Goal: Find specific page/section: Find specific page/section

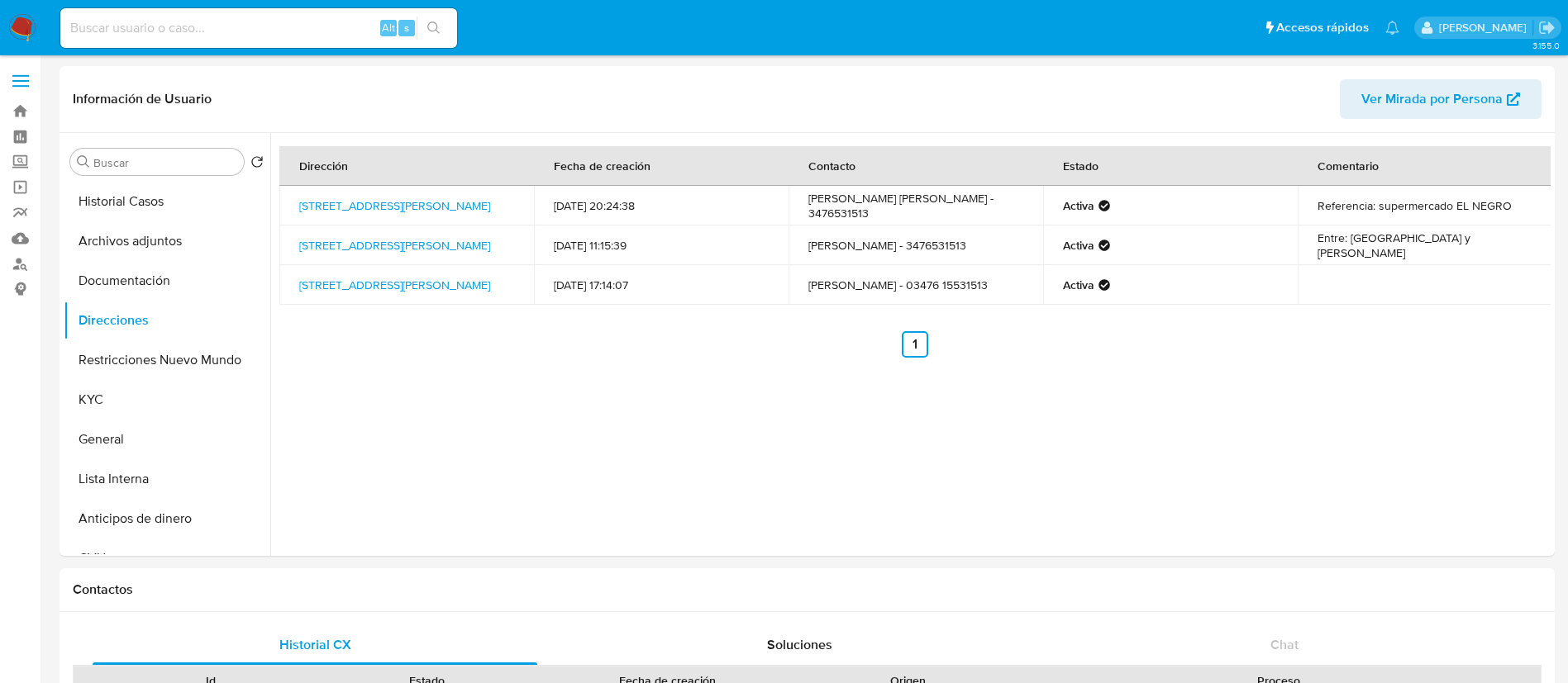
select select "10"
click at [17, 247] on link "Mulan" at bounding box center [98, 239] width 197 height 26
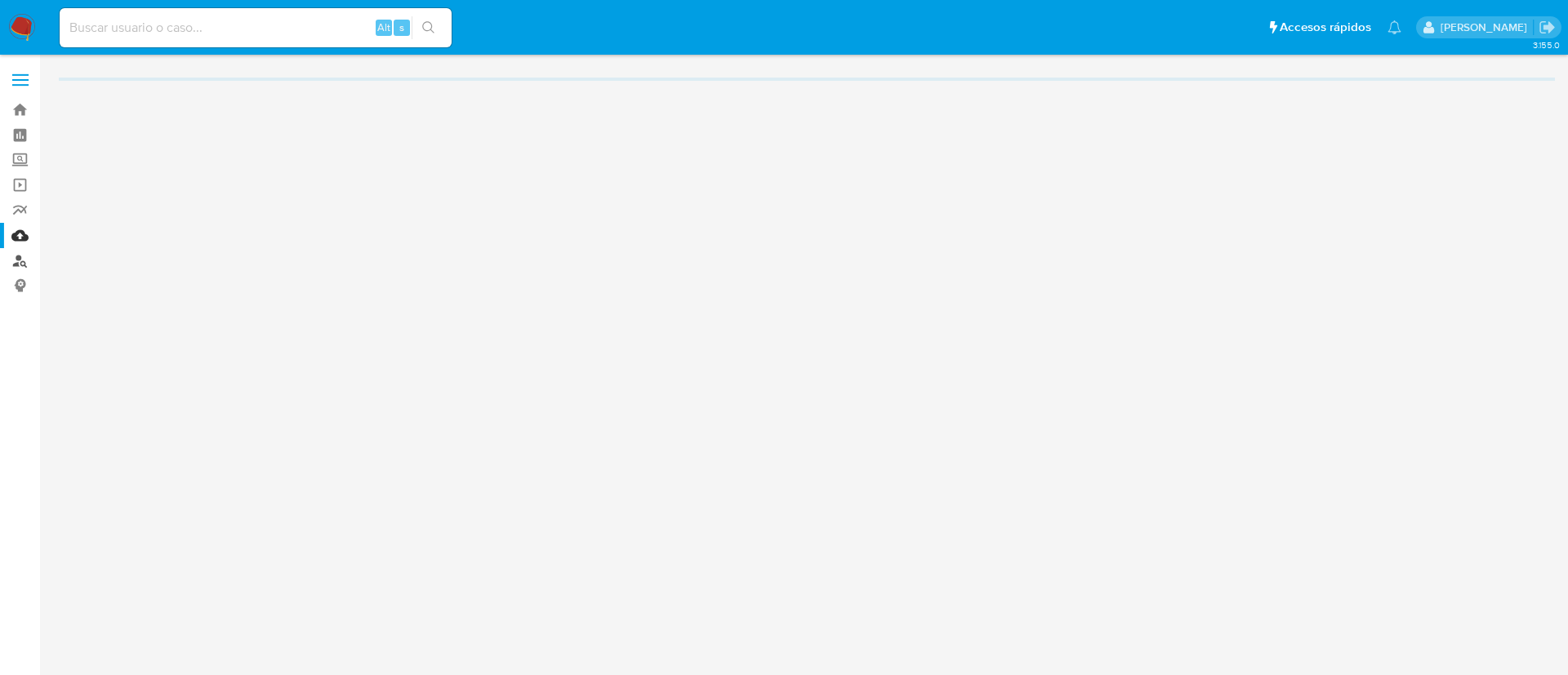
click at [11, 258] on link "Buscador de personas" at bounding box center [97, 261] width 195 height 25
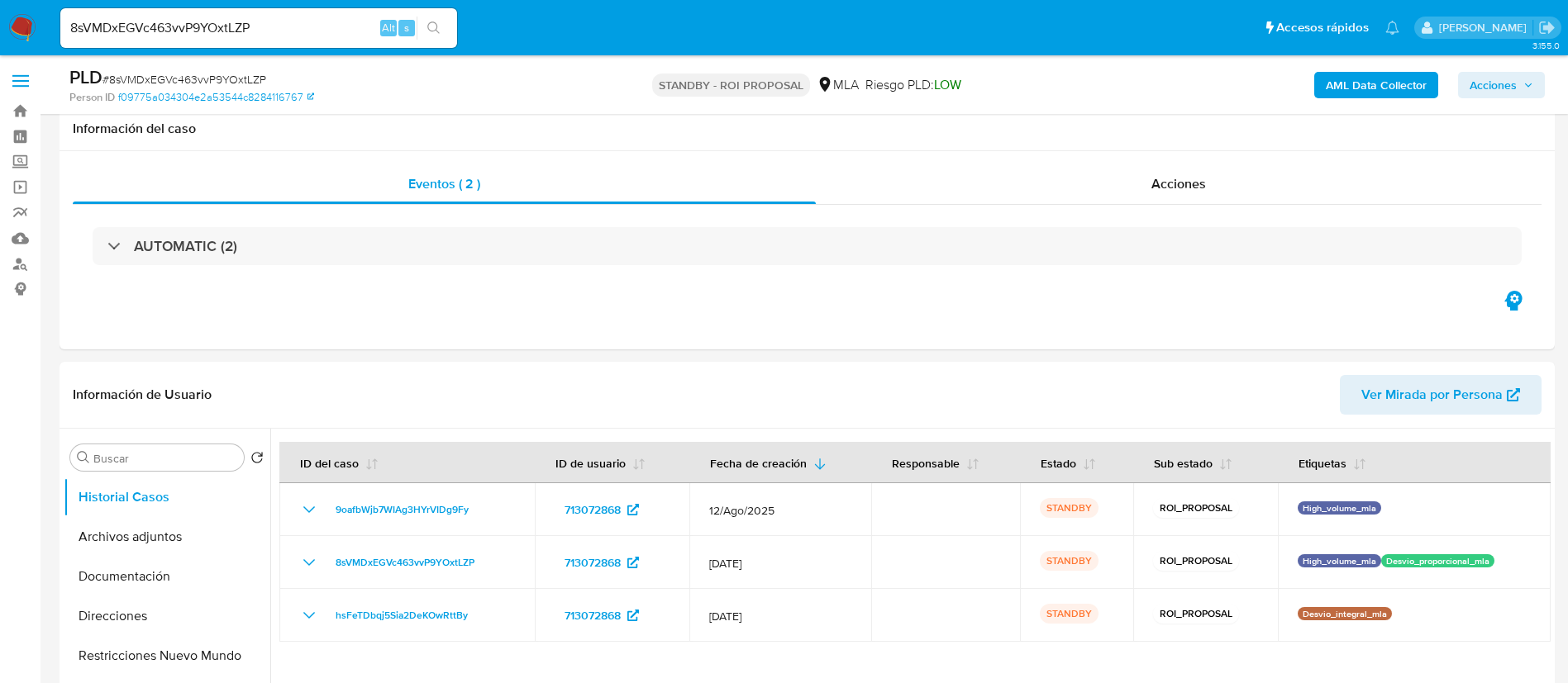
select select "10"
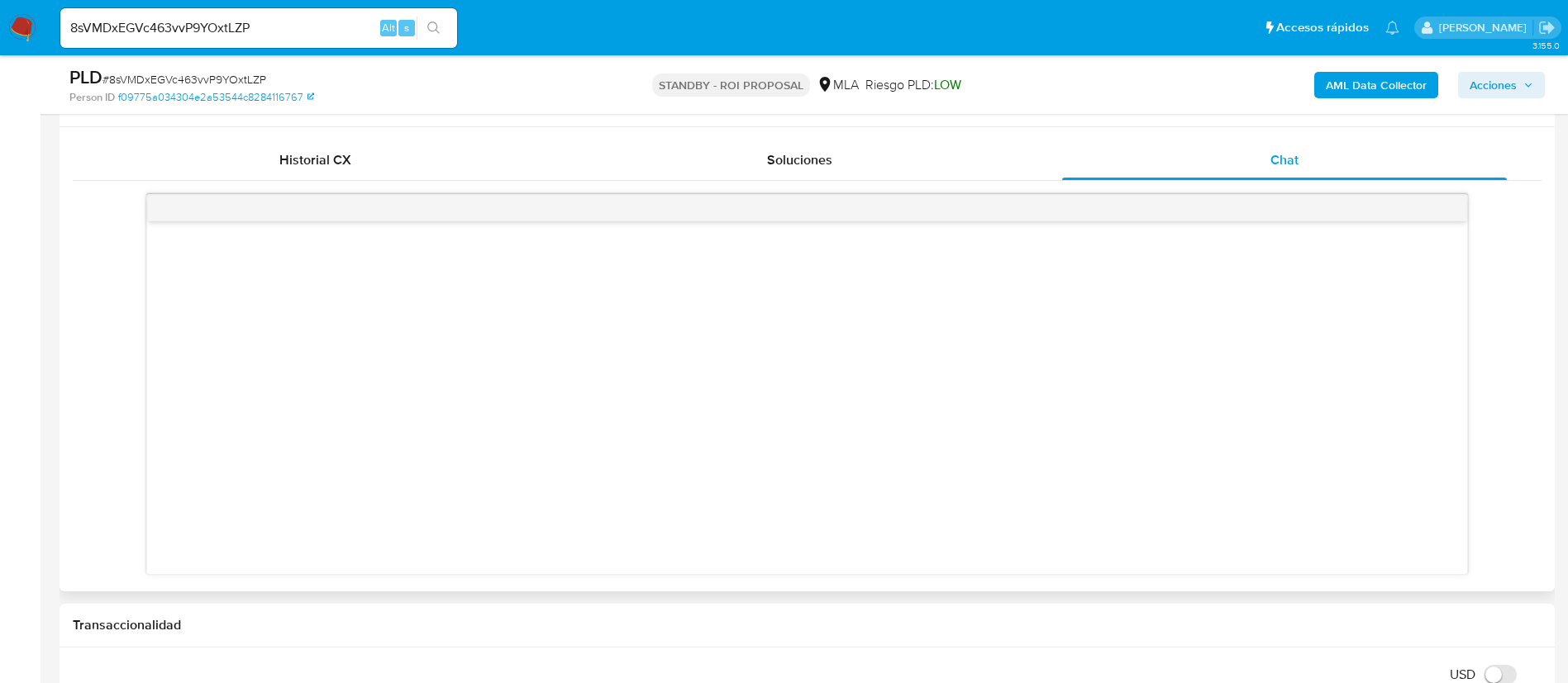
scroll to position [744, 0]
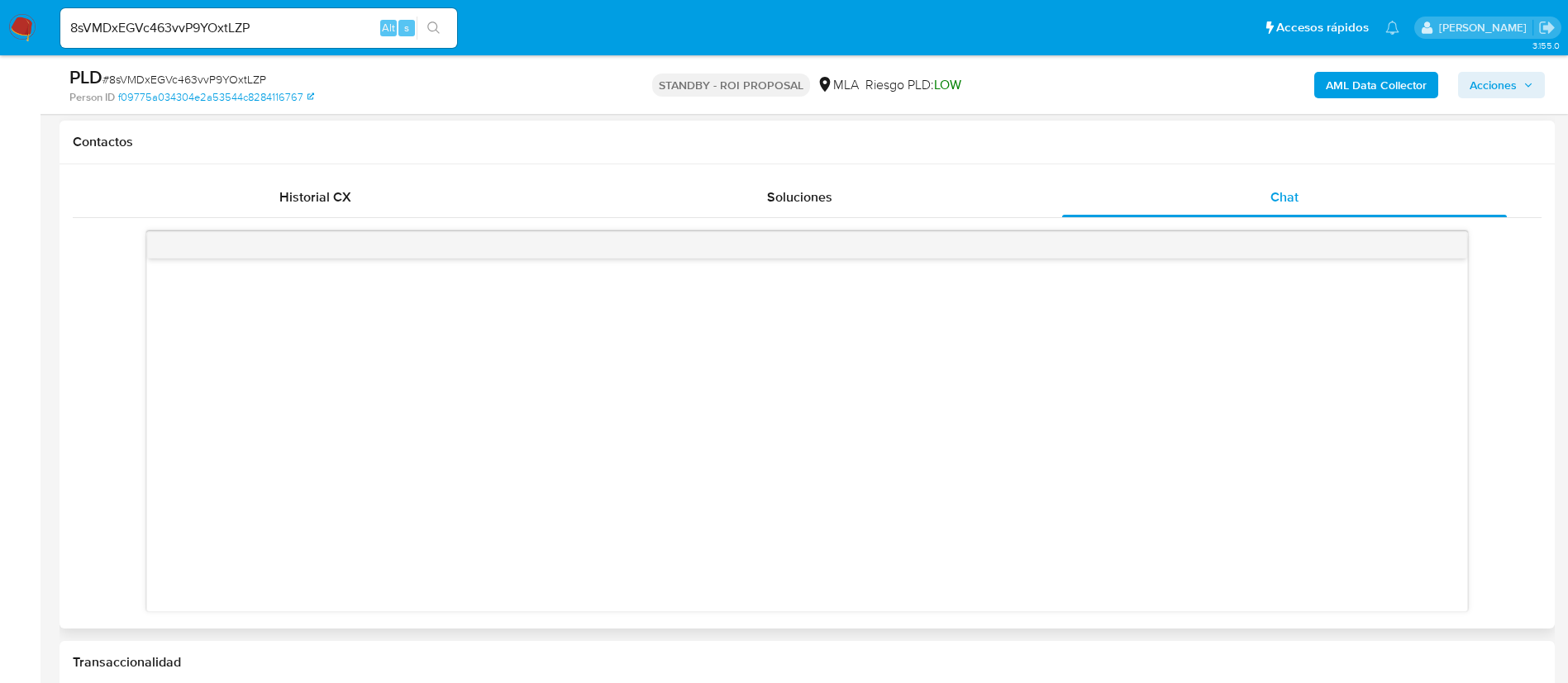
click at [328, 175] on div "Historial CX Soluciones Chat Id Estado Fecha de creación Origen Proceso • 40107…" at bounding box center [808, 397] width 1495 height 466
click at [338, 178] on div "Historial CX" at bounding box center [314, 198] width 444 height 39
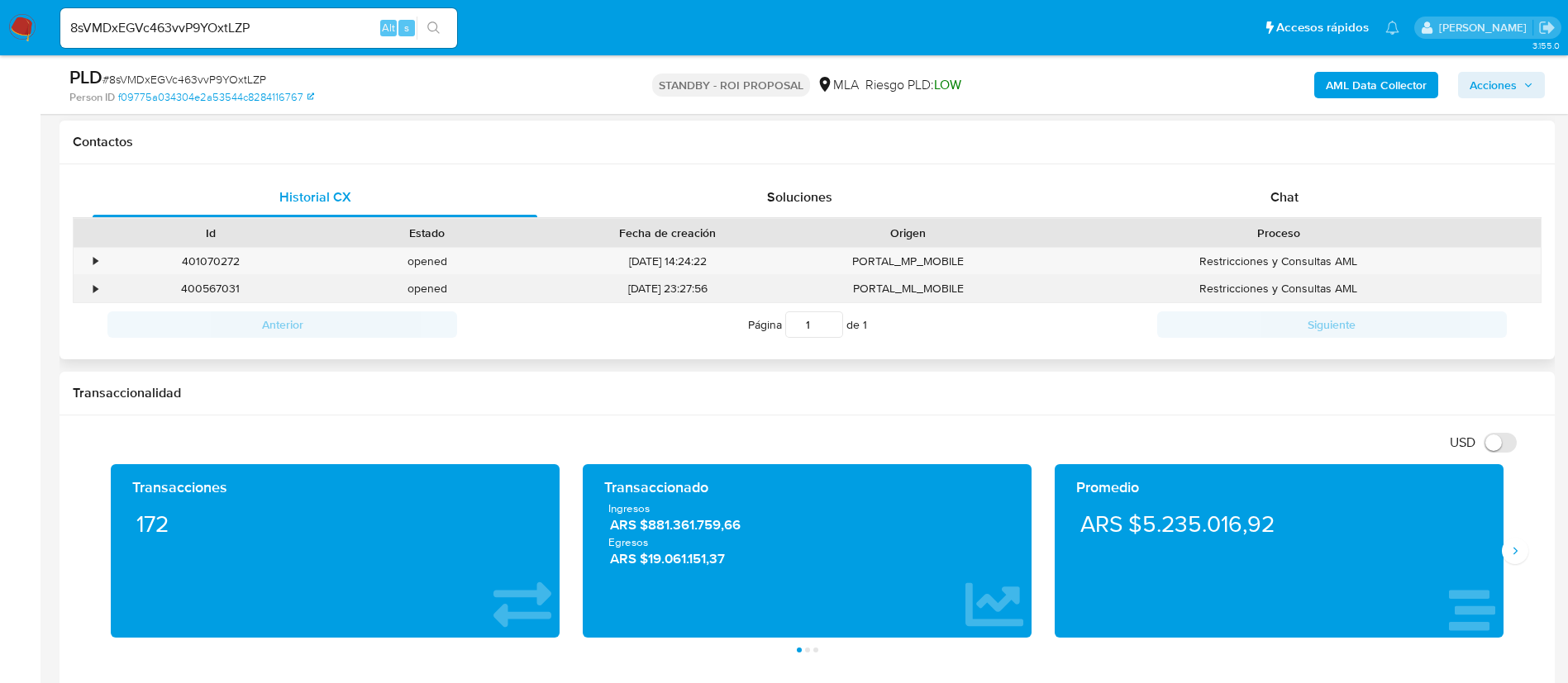
click at [225, 289] on div "400567031" at bounding box center [211, 288] width 217 height 27
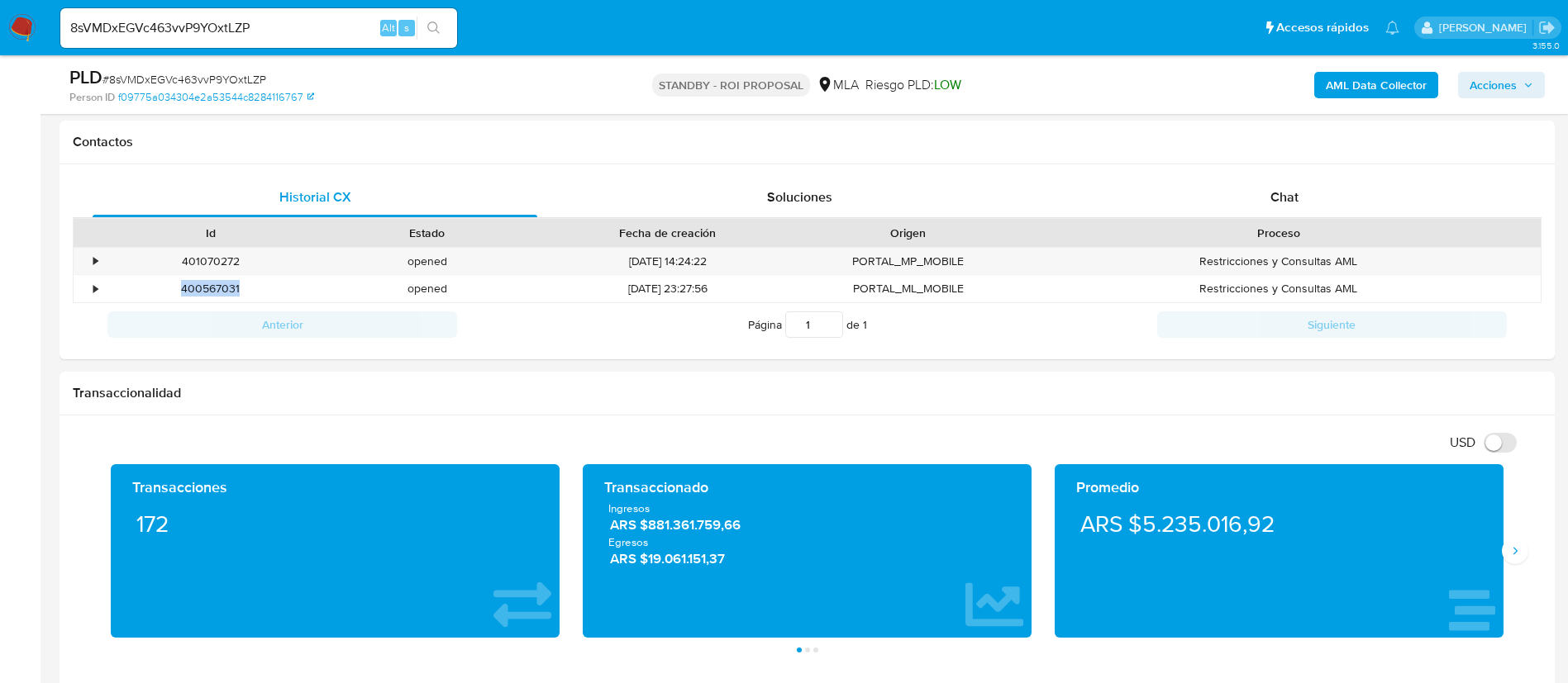
copy div "400567031"
click at [176, 36] on input "8sVMDxEGVc463vvP9YOxtLZP" at bounding box center [258, 27] width 396 height 21
paste input "hsFeTDbqj5Sia2DeKOwRttBy"
click at [451, 27] on input "hsFeTDbqj5Sia2DeKOwRttBy" at bounding box center [258, 27] width 396 height 21
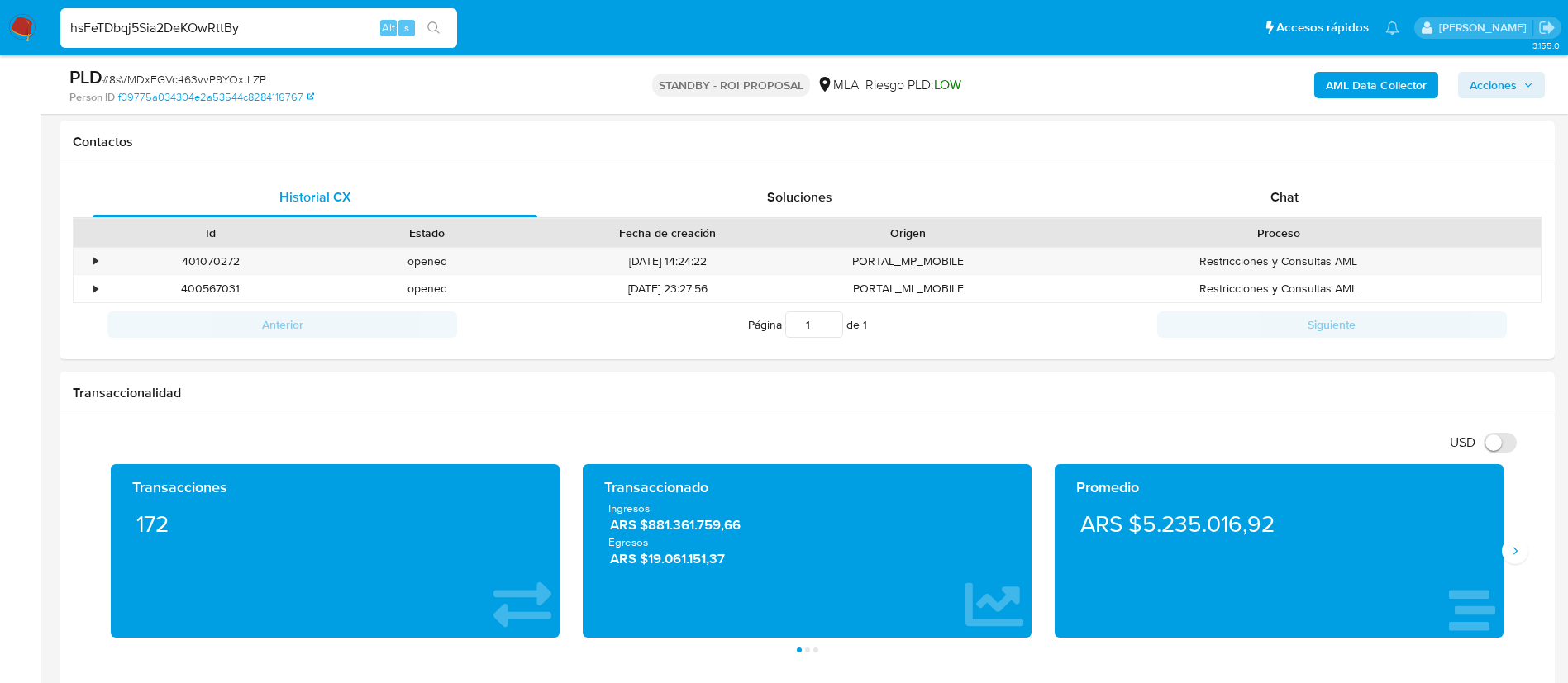
type input "hsFeTDbqj5Sia2DeKOwRttBy"
click at [444, 27] on button "search-icon" at bounding box center [434, 27] width 34 height 23
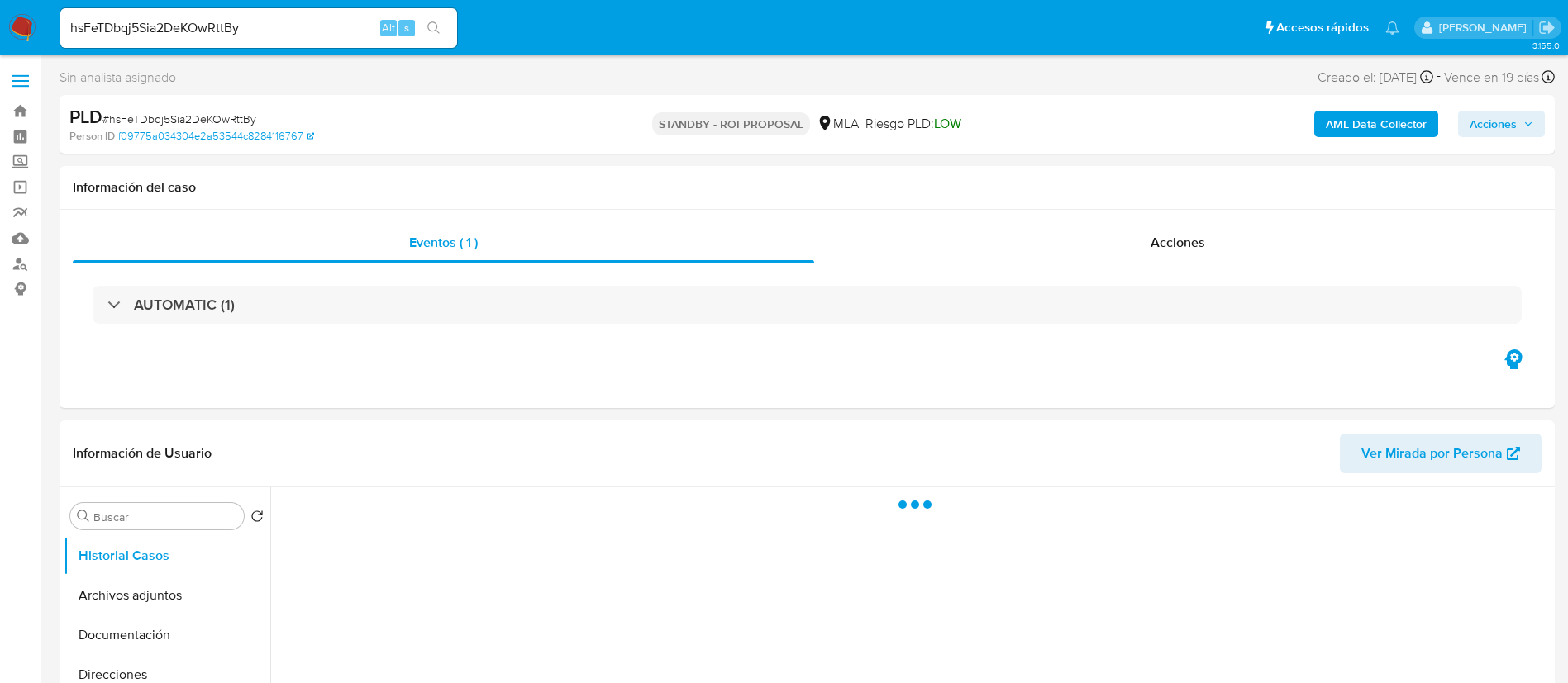
select select "10"
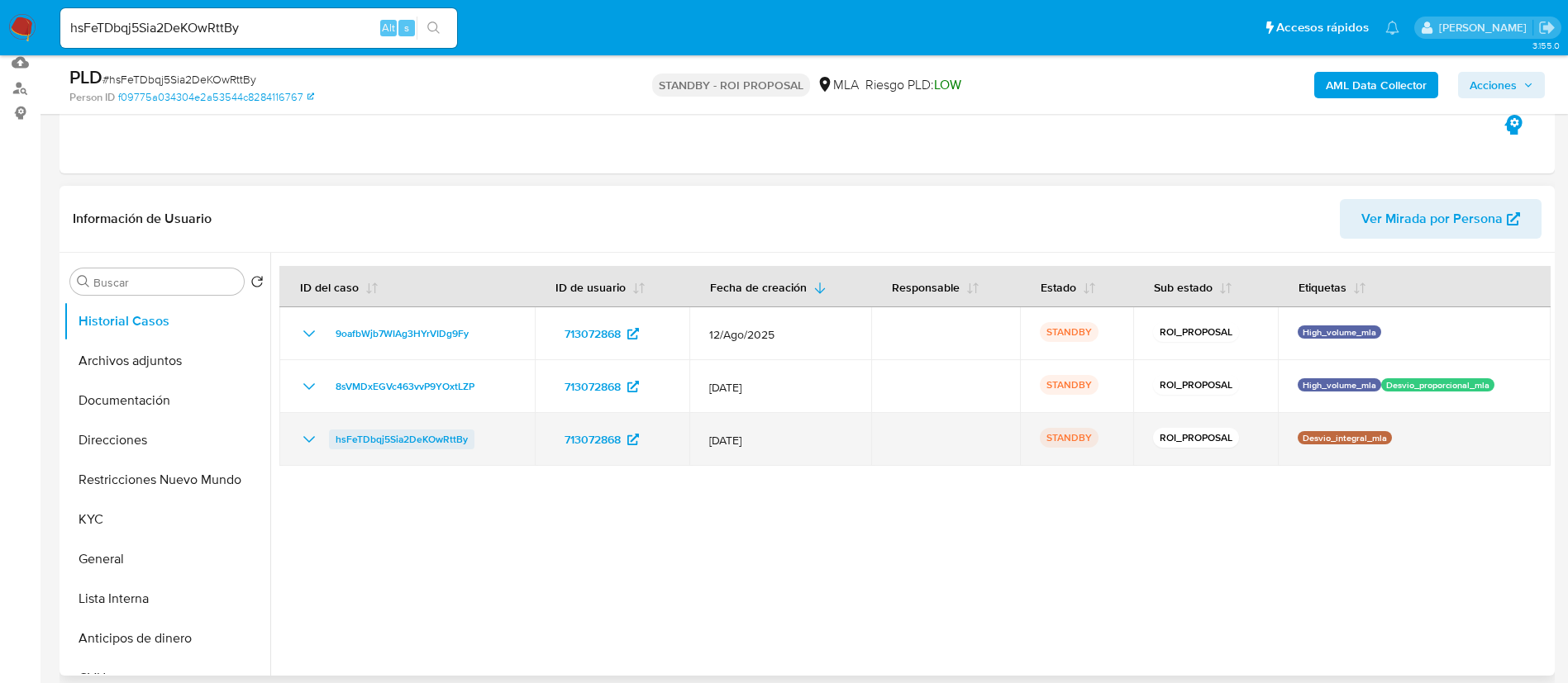
scroll to position [371, 0]
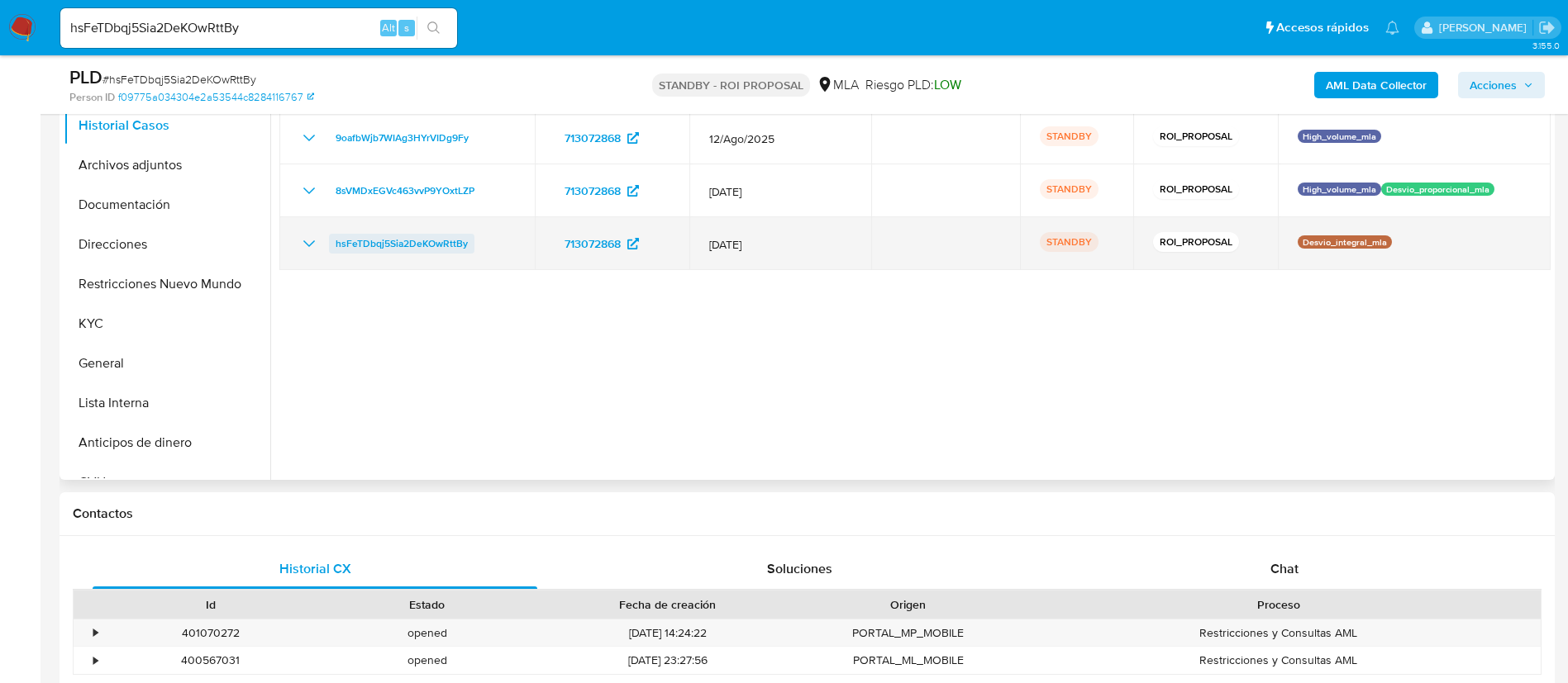
click at [408, 246] on span "hsFeTDbqj5Sia2DeKOwRttBy" at bounding box center [402, 243] width 132 height 20
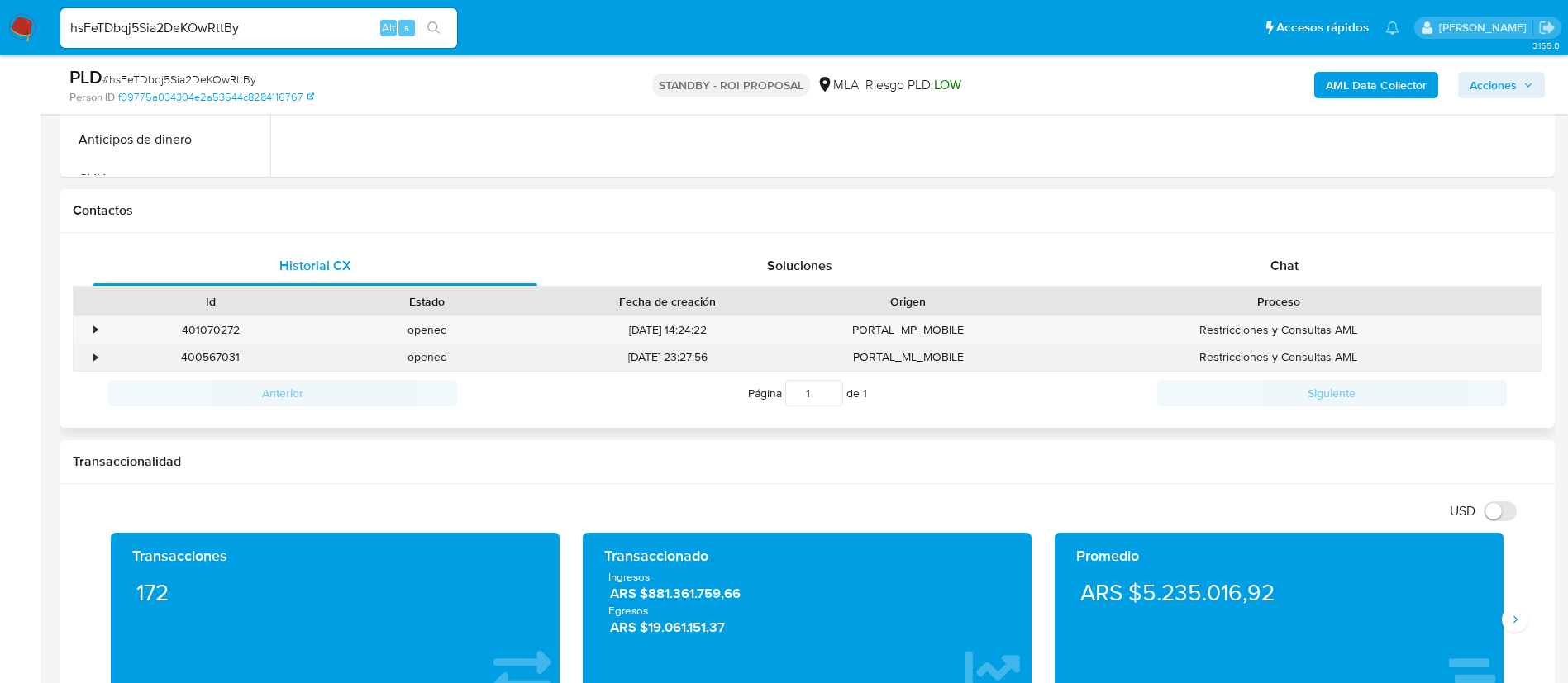
scroll to position [744, 0]
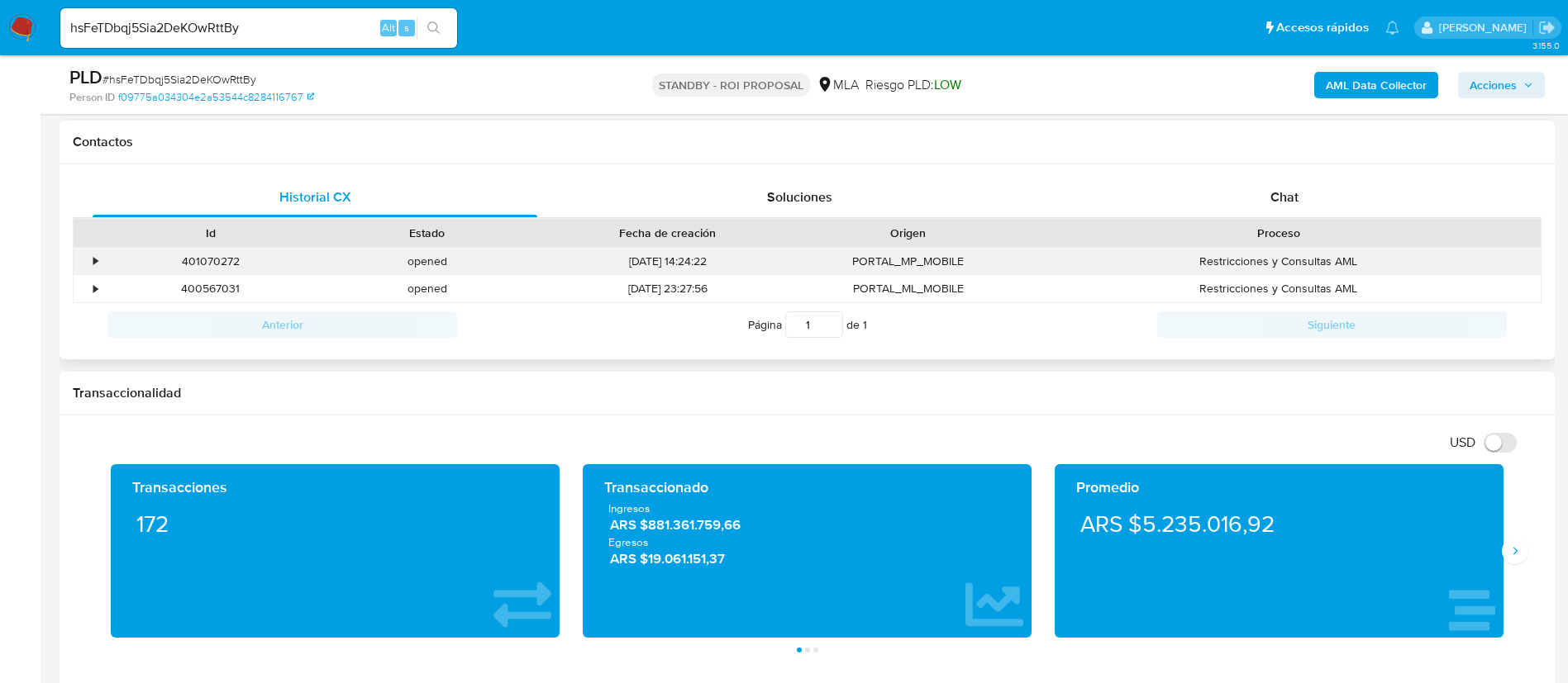
click at [205, 269] on div "401070272" at bounding box center [211, 262] width 217 height 27
copy div "401070272"
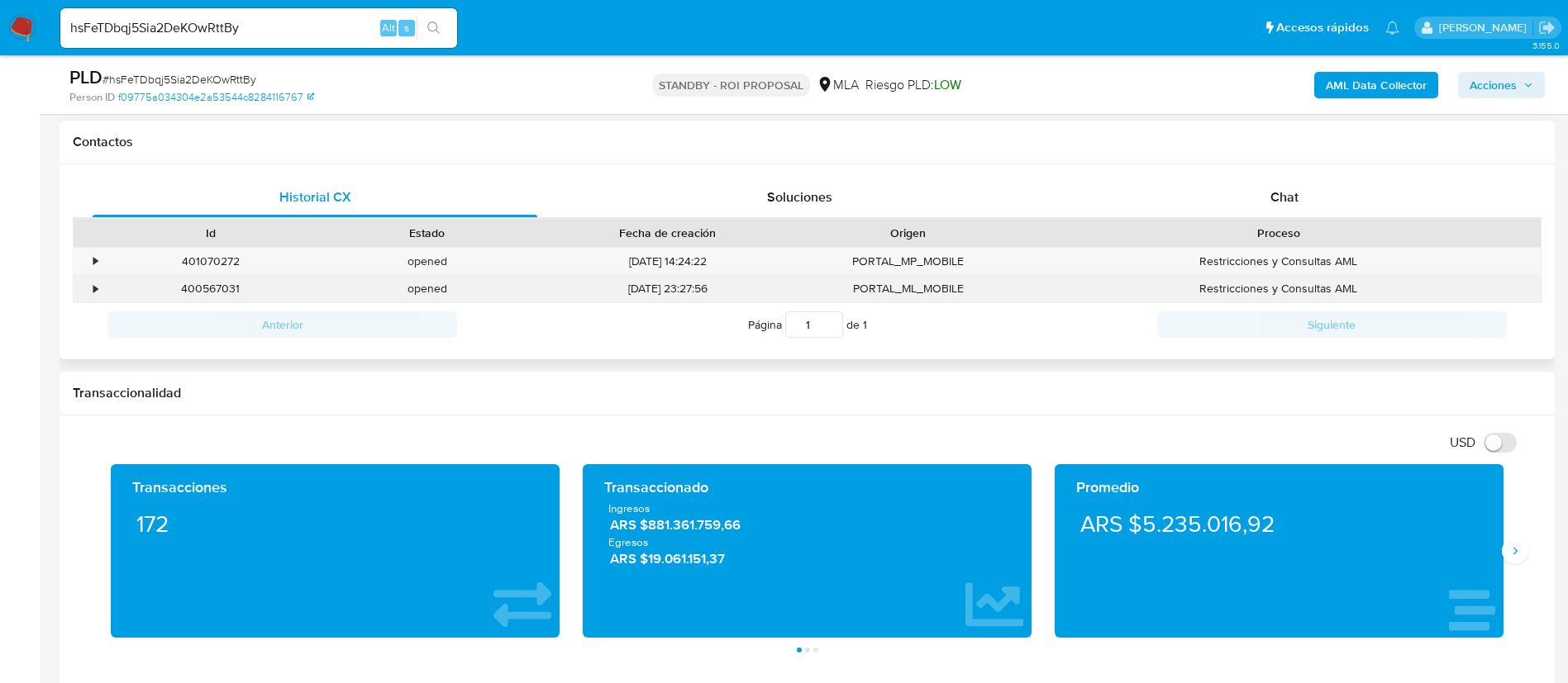
click at [212, 279] on div "400567031" at bounding box center [211, 288] width 217 height 27
click at [208, 291] on div "400567031" at bounding box center [211, 288] width 217 height 27
copy div "400567031"
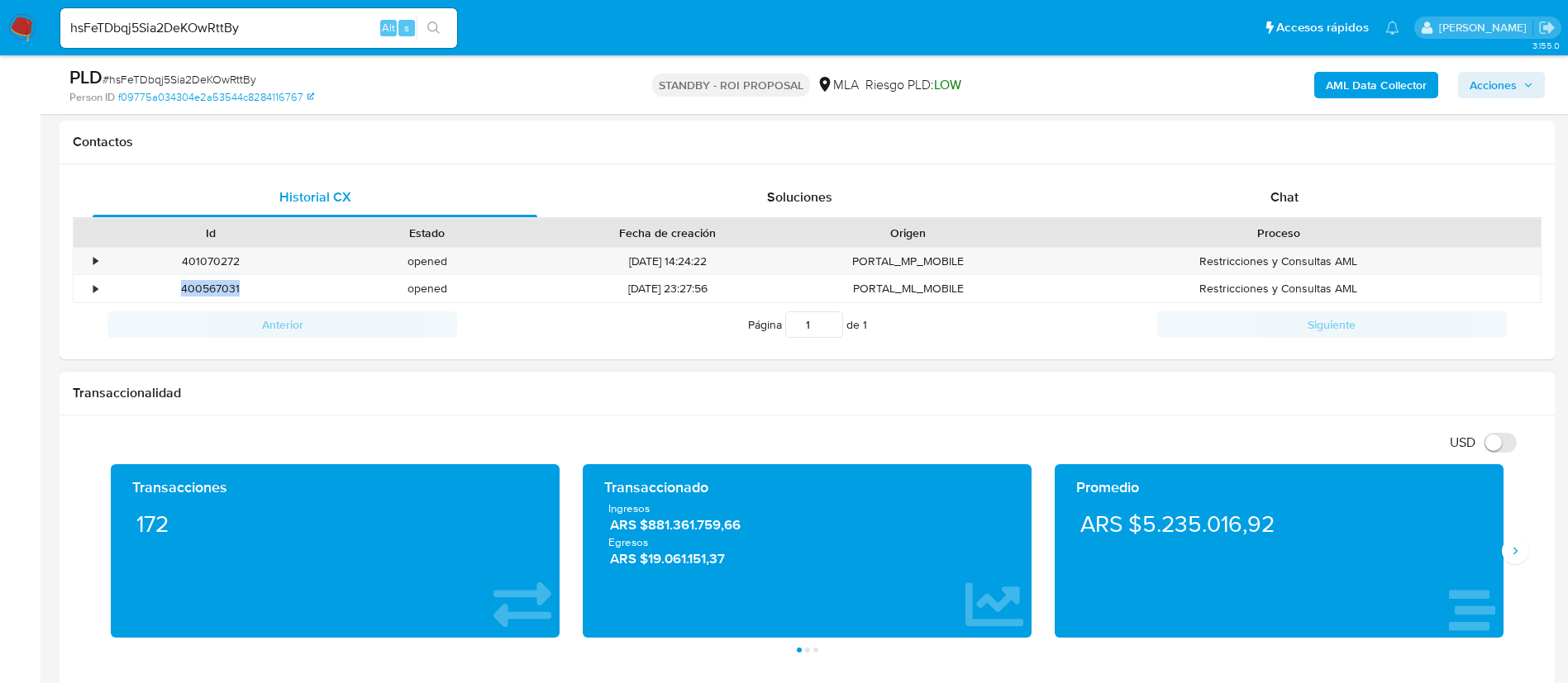
scroll to position [496, 0]
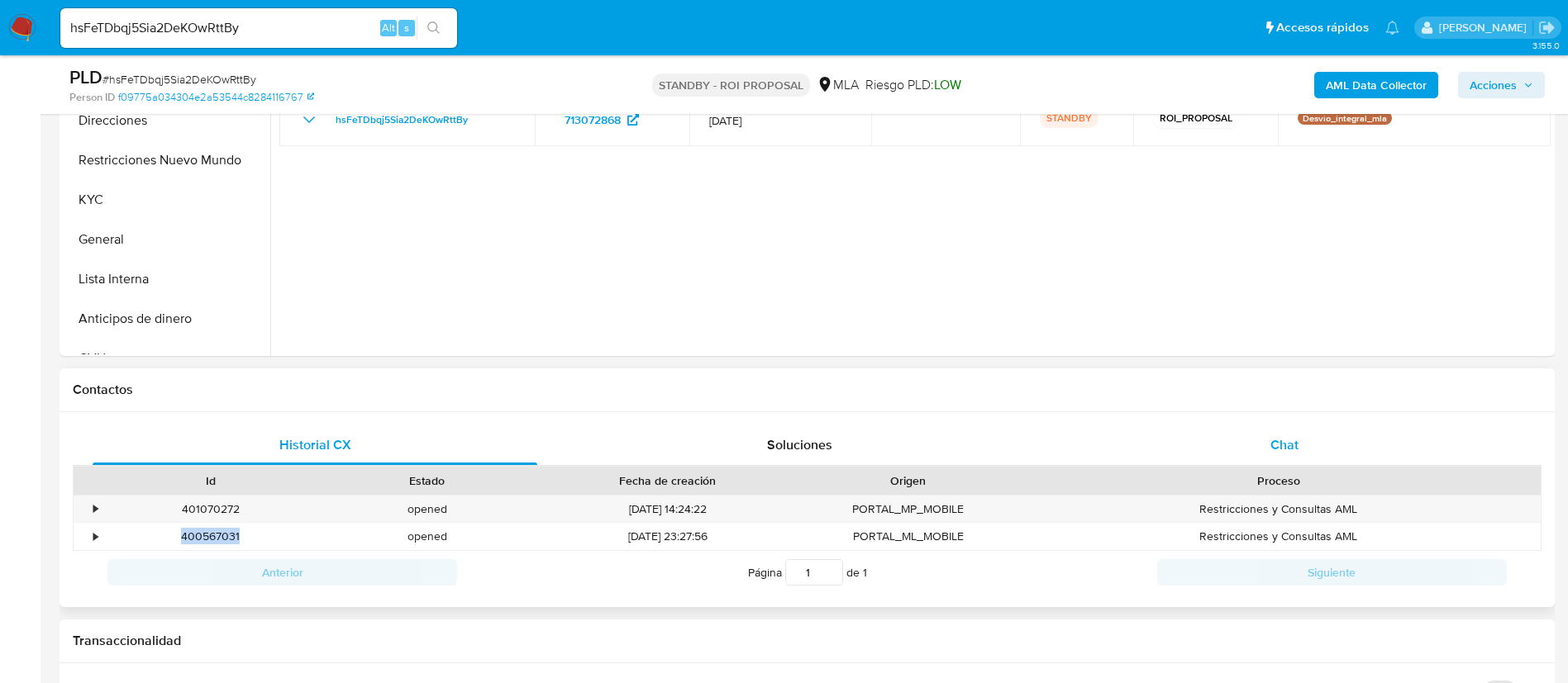
click at [1302, 427] on div "Chat" at bounding box center [1285, 445] width 444 height 39
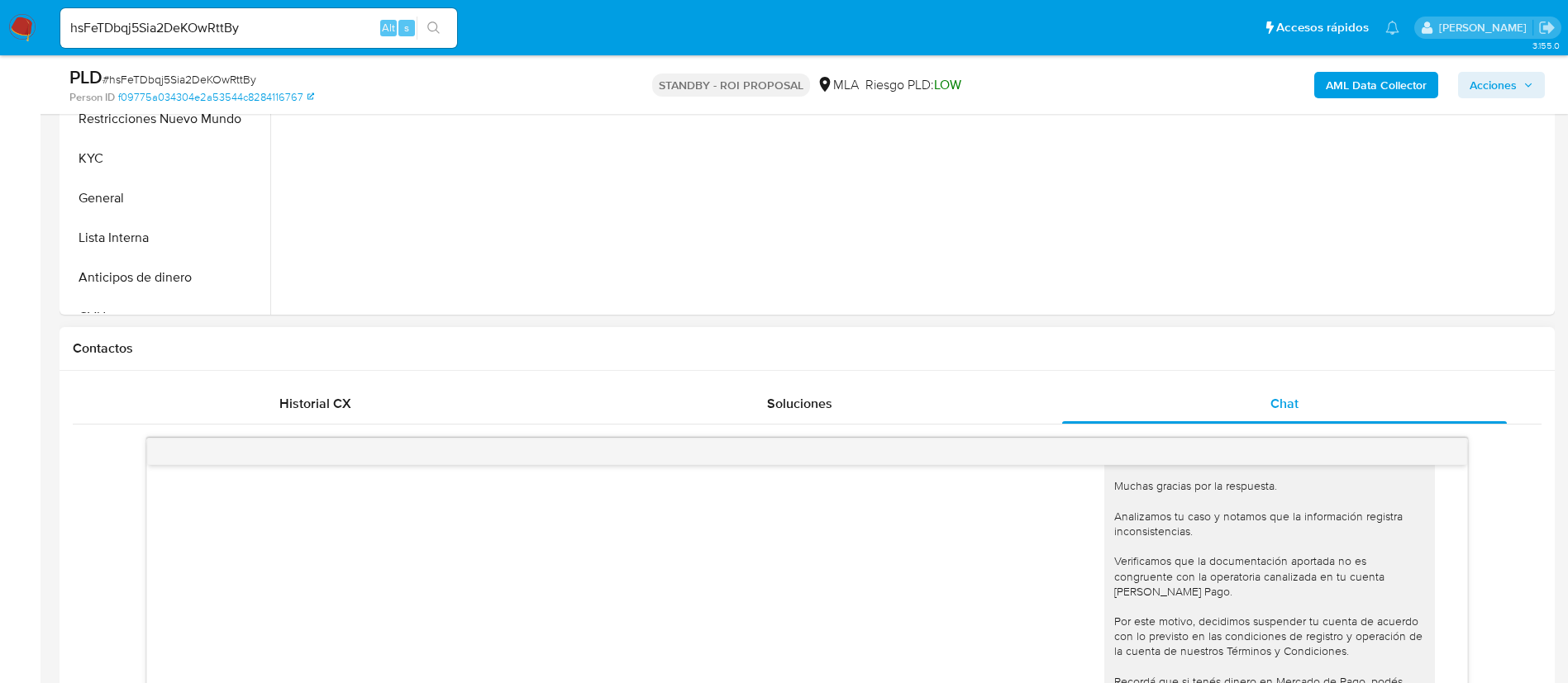
scroll to position [744, 0]
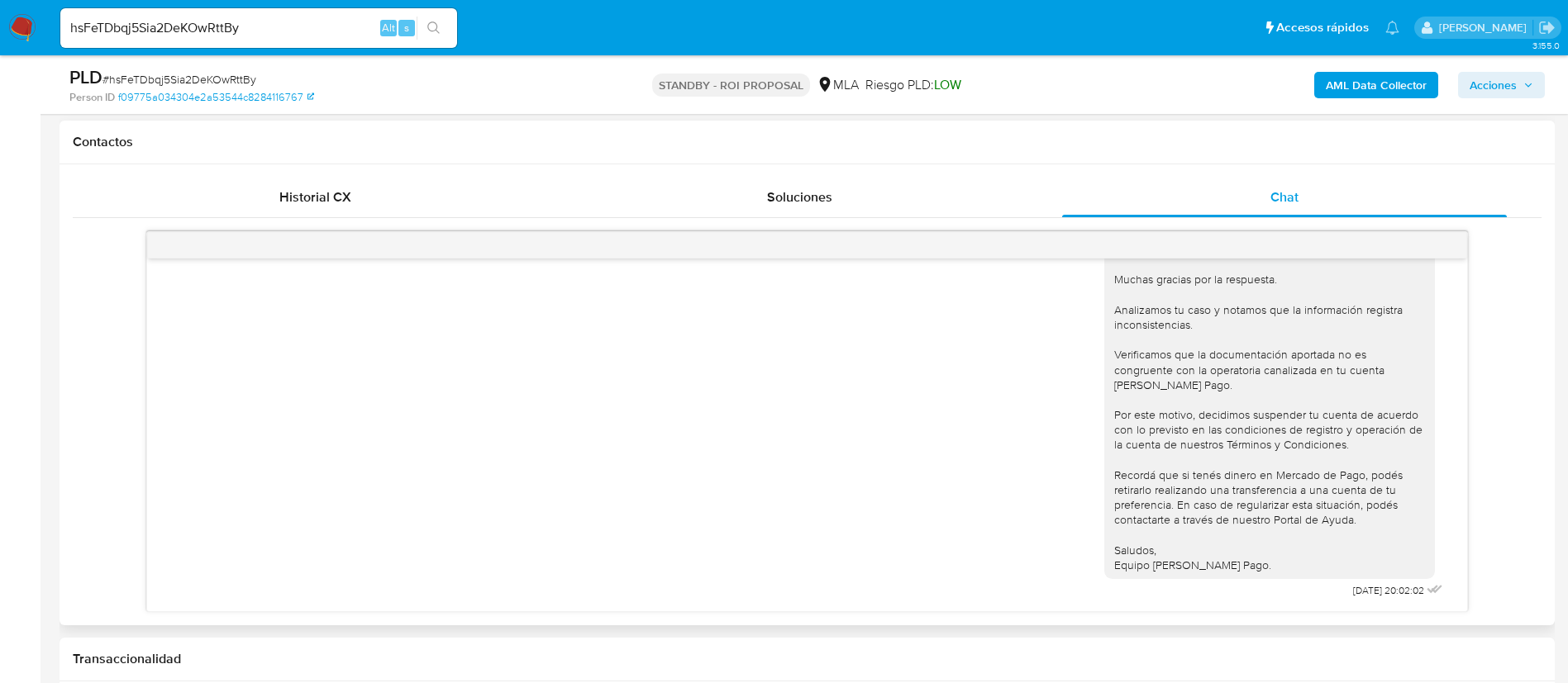
click at [366, 373] on div "Hola, Muchas gracias por la respuesta. Analizamos tu caso y notamos que la info…" at bounding box center [807, 413] width 1279 height 378
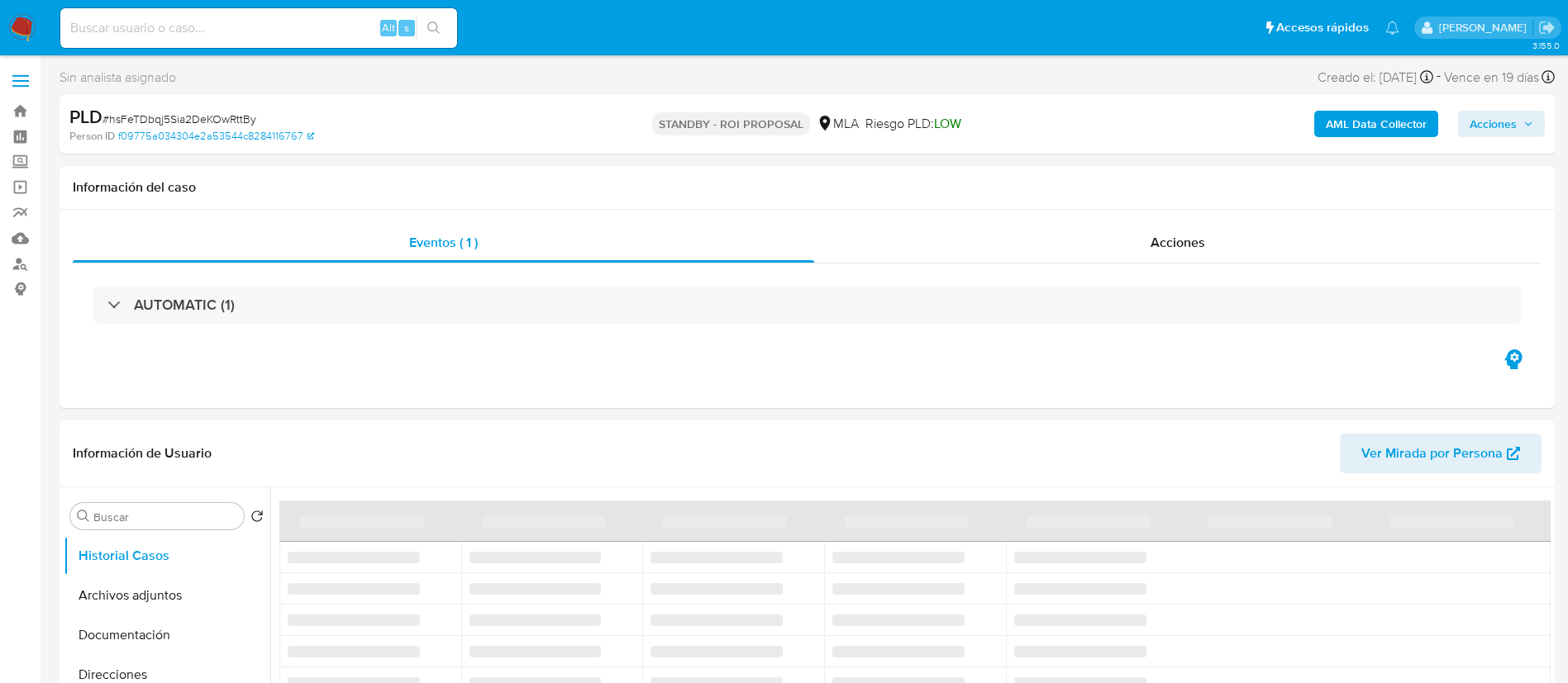
select select "10"
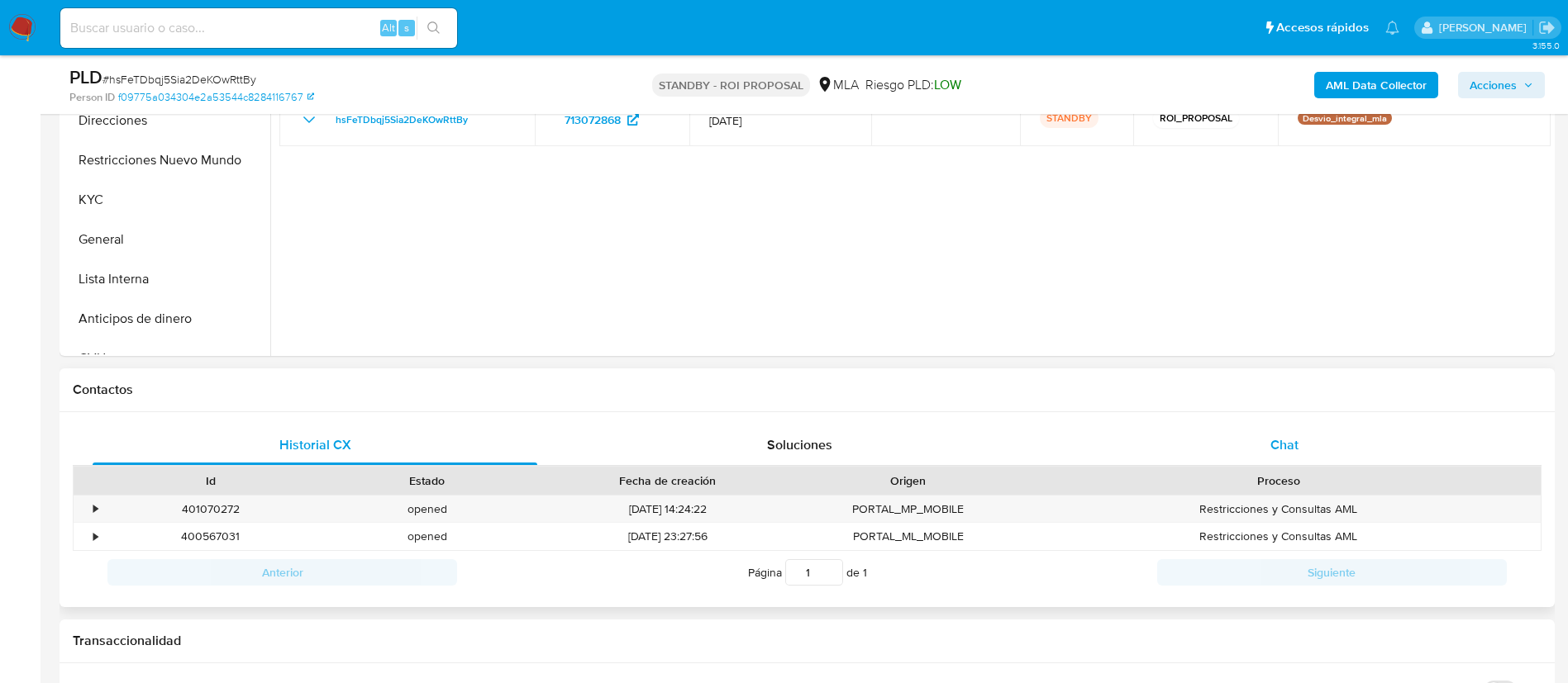
click at [1232, 443] on div "Chat" at bounding box center [1285, 445] width 444 height 39
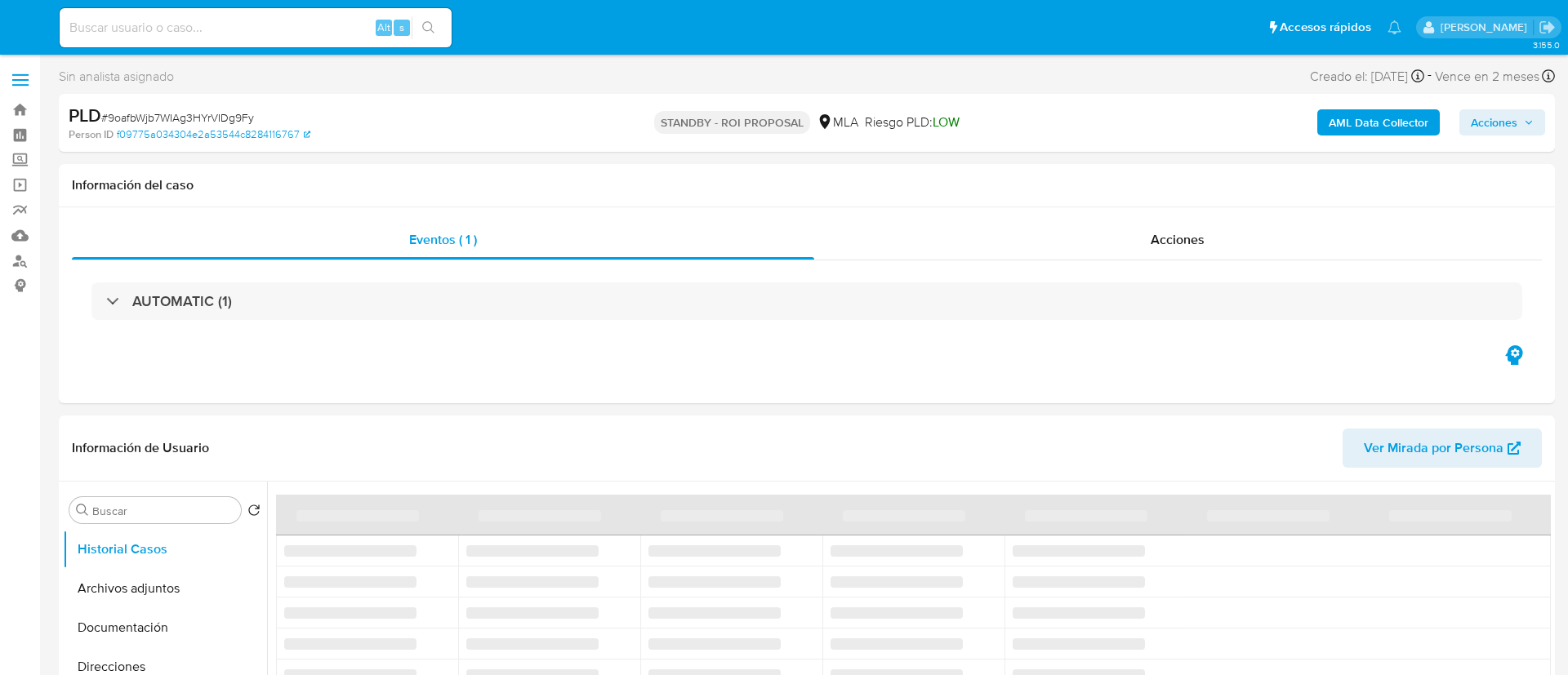
select select "10"
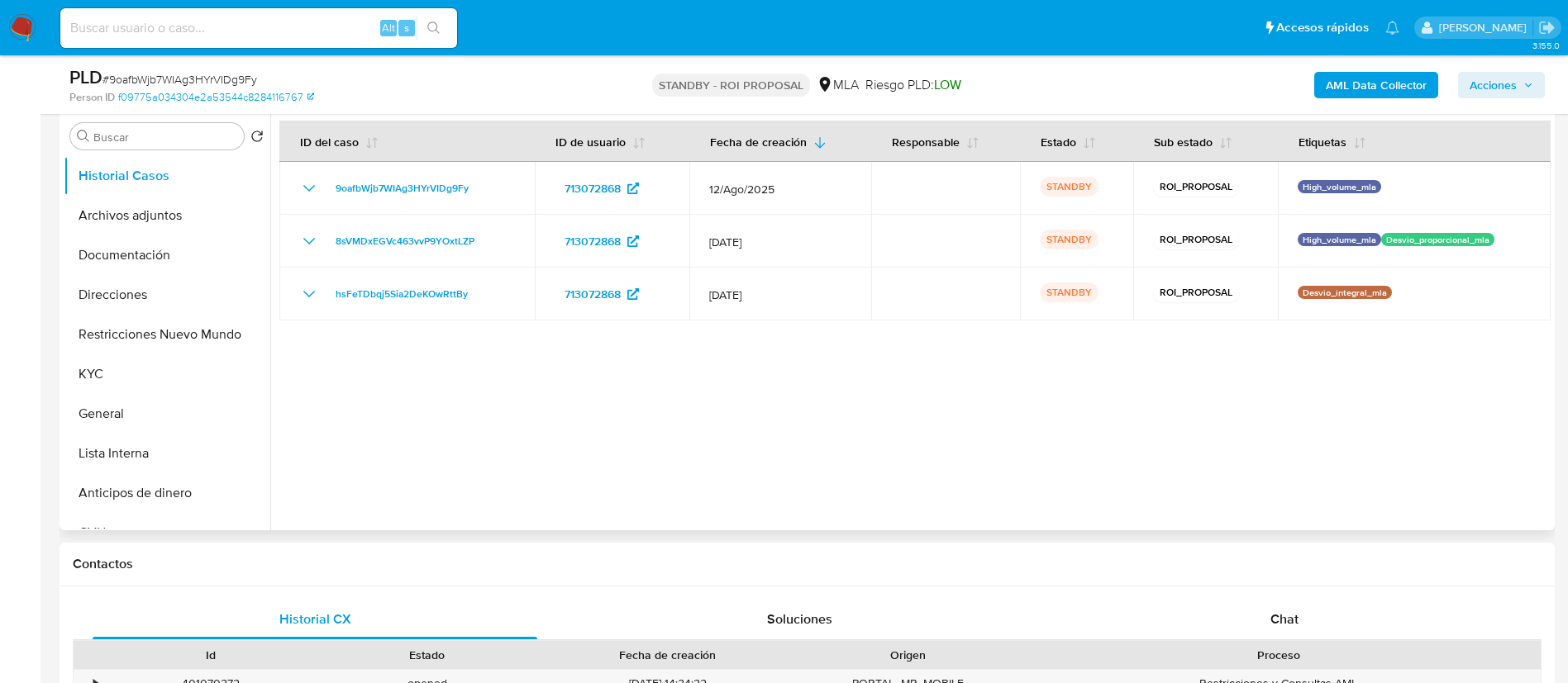
scroll to position [496, 0]
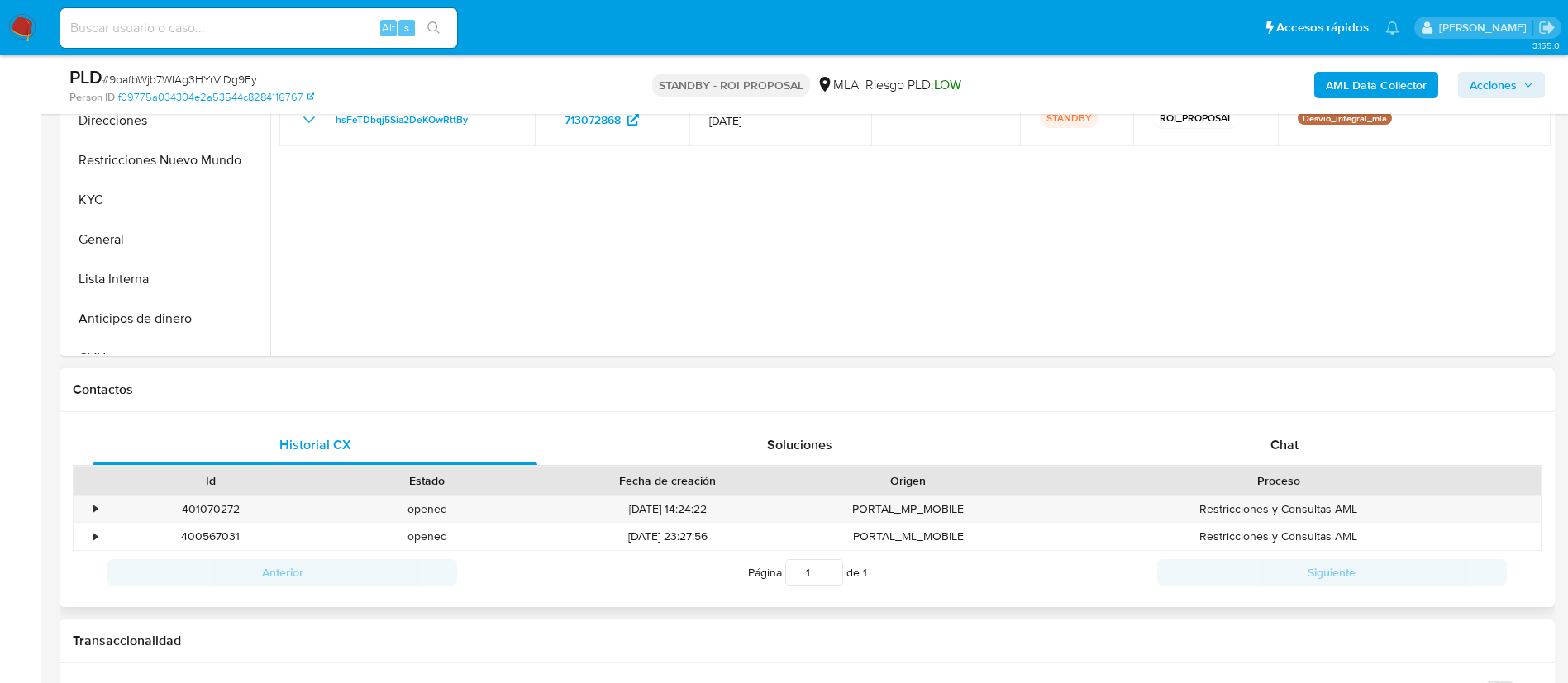
click at [1221, 419] on div "Historial CX Soluciones Chat Id Estado Fecha de creación Origen Proceso • 40107…" at bounding box center [808, 510] width 1495 height 196
click at [1218, 433] on div "Chat" at bounding box center [1285, 445] width 444 height 39
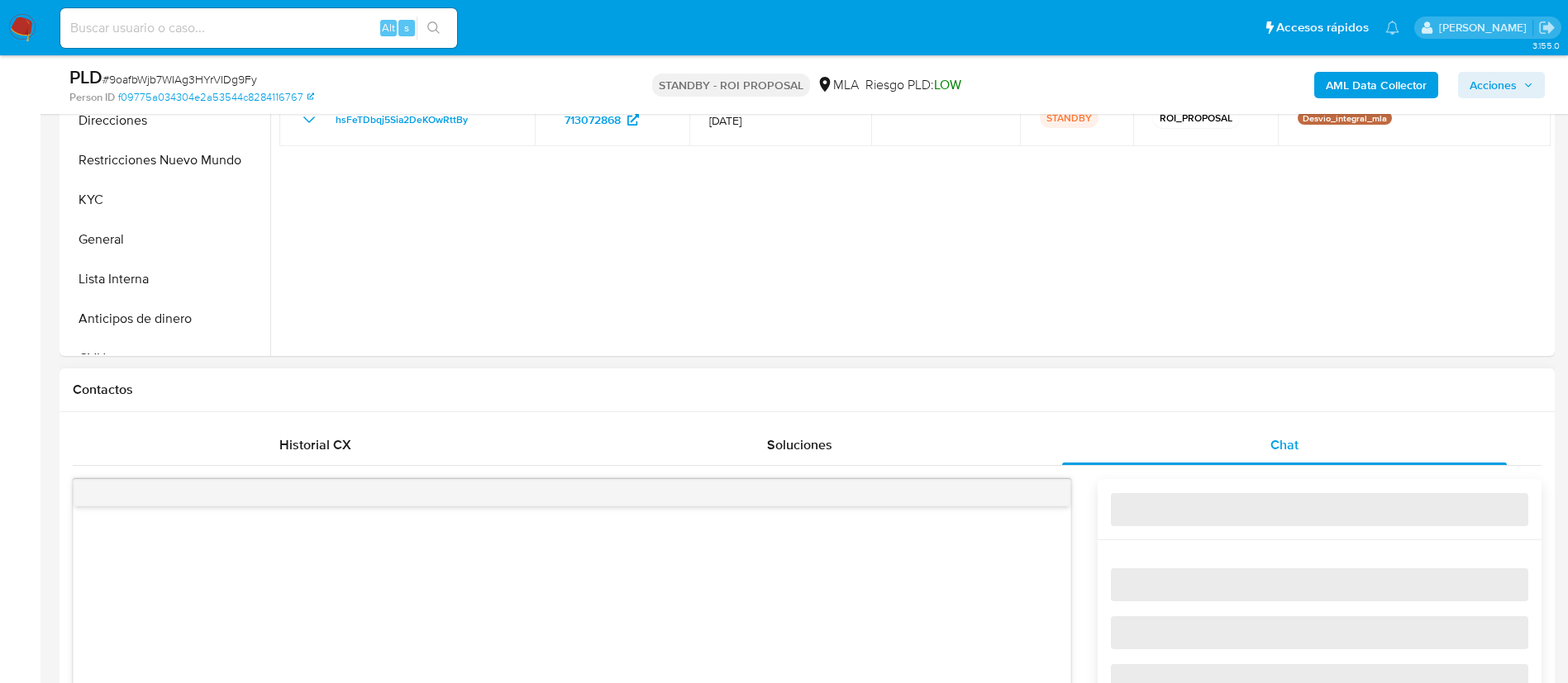
scroll to position [744, 0]
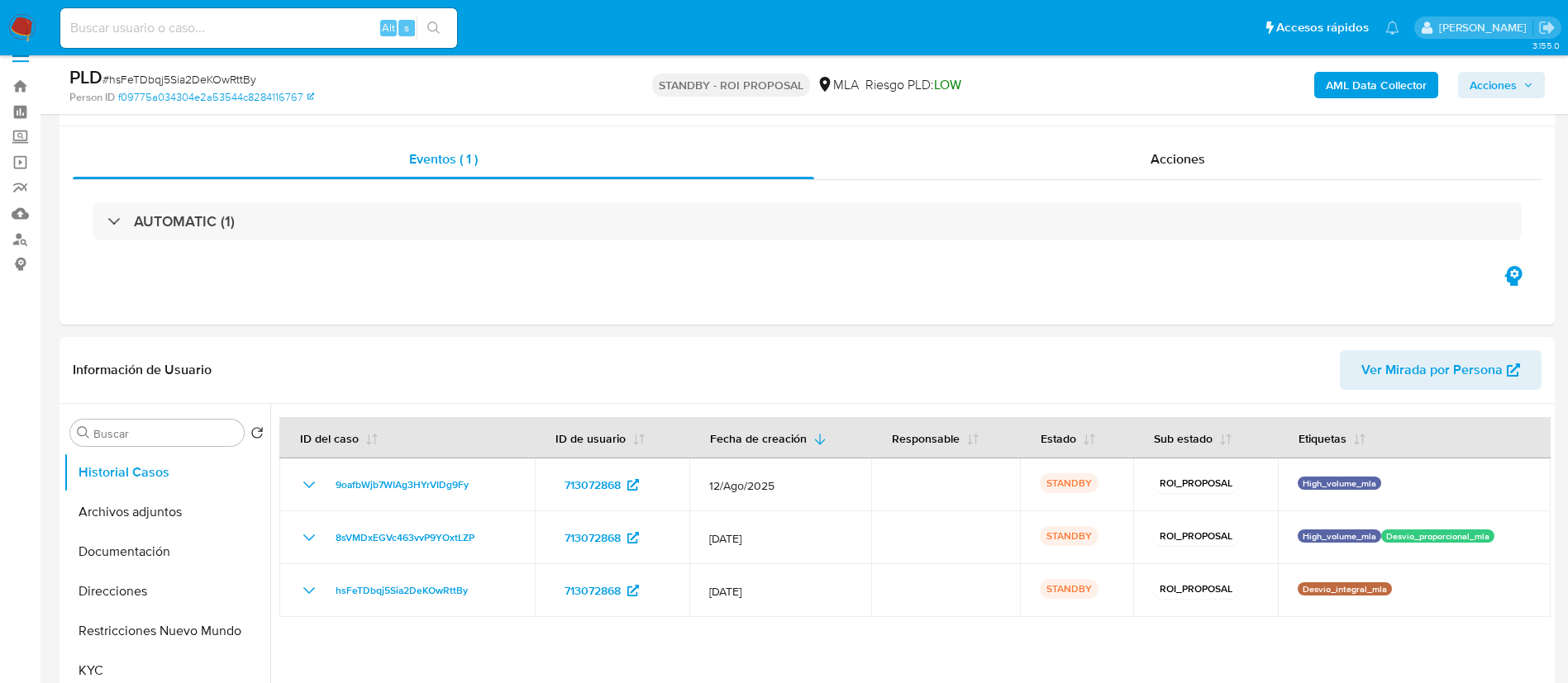
scroll to position [496, 0]
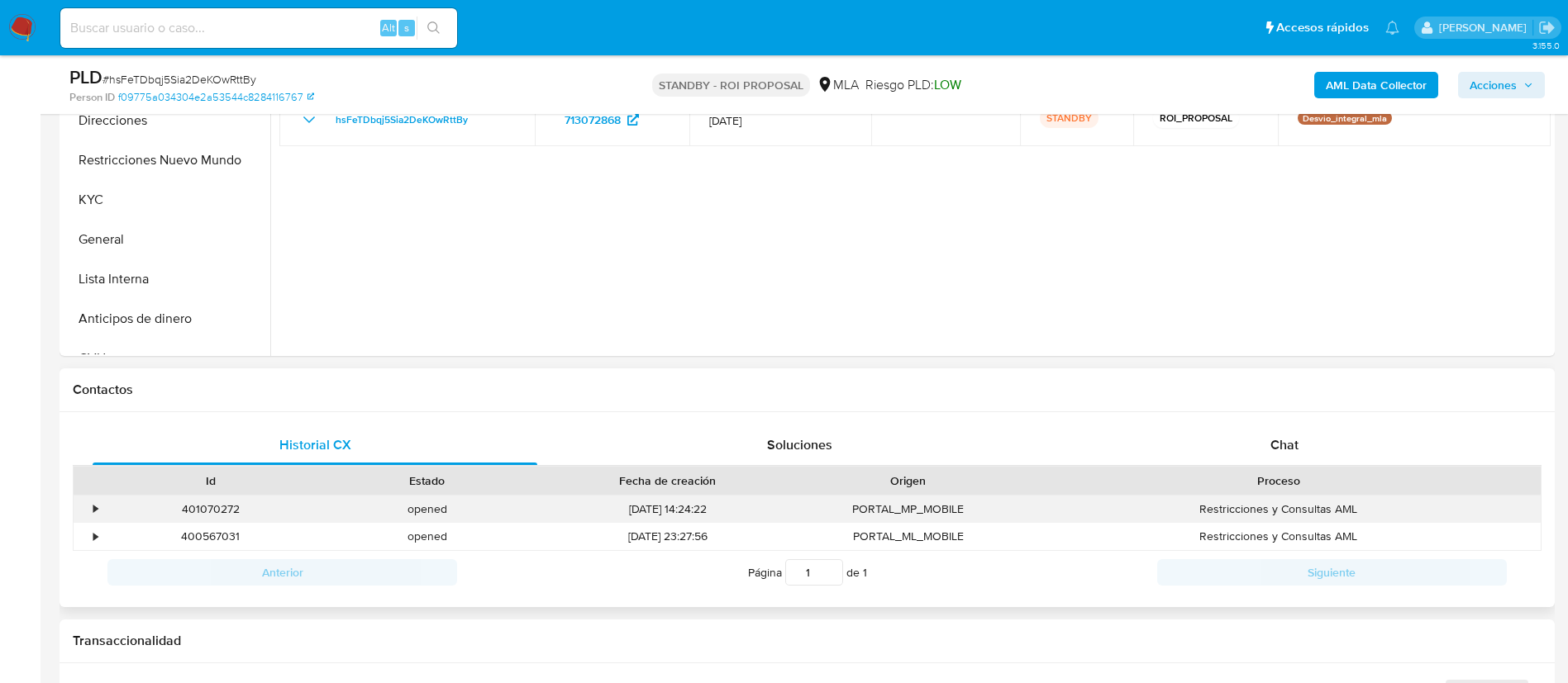
click at [1255, 509] on div "Restricciones y Consultas AML" at bounding box center [1279, 509] width 524 height 27
click at [1257, 448] on div "Chat" at bounding box center [1285, 445] width 444 height 39
select select "10"
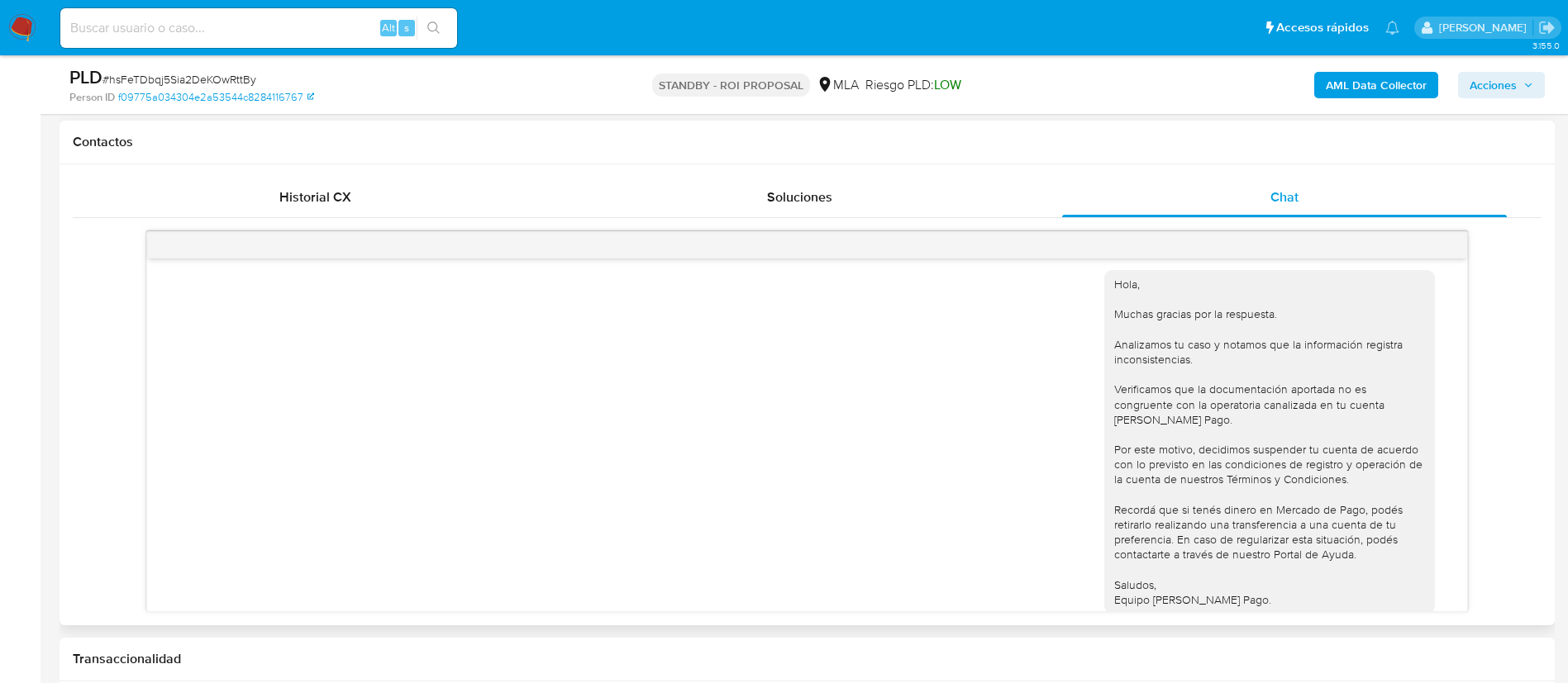
scroll to position [1137, 0]
